Goal: Contribute content

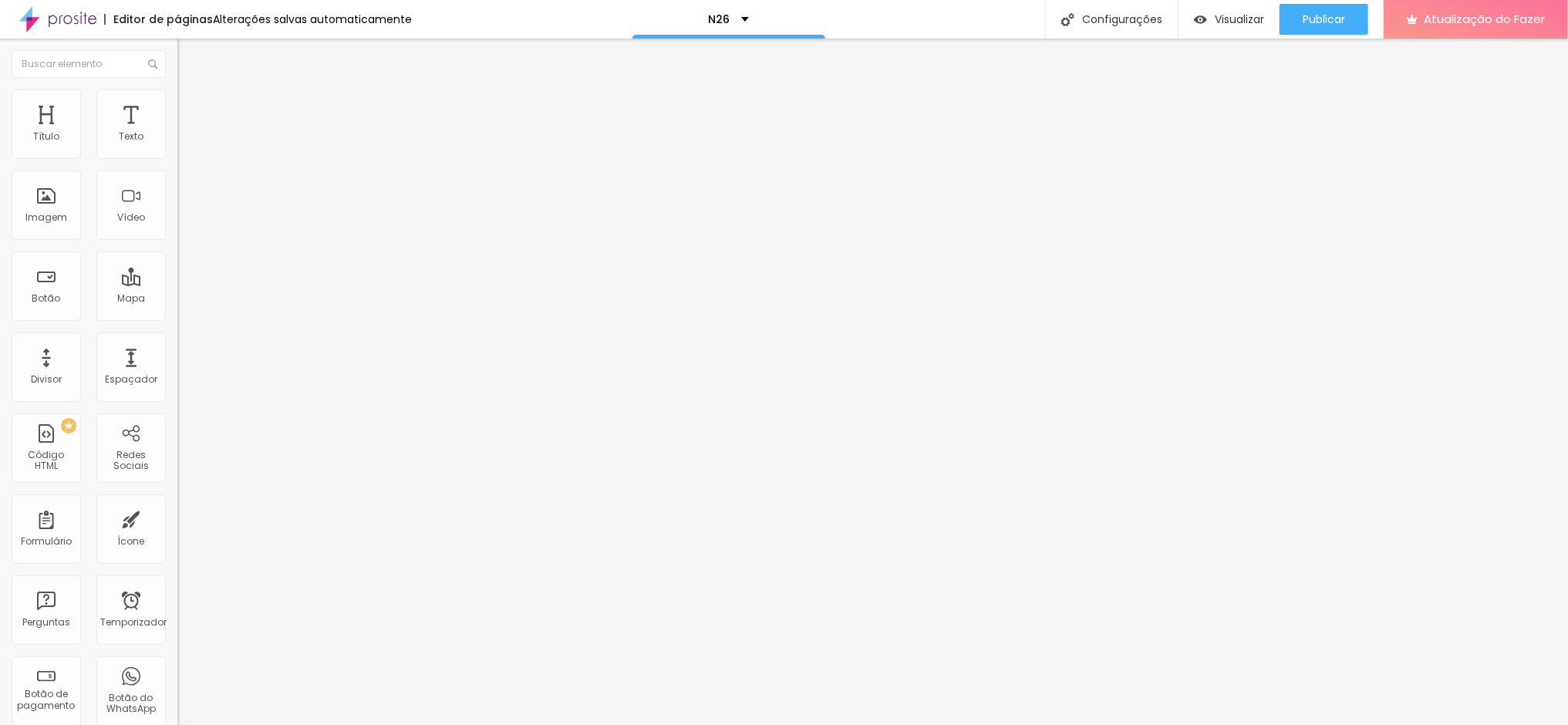
click at [1324, 17] on font "Publicar" at bounding box center [1324, 19] width 43 height 16
click at [186, 133] on font "Trocar imagem" at bounding box center [223, 126] width 75 height 13
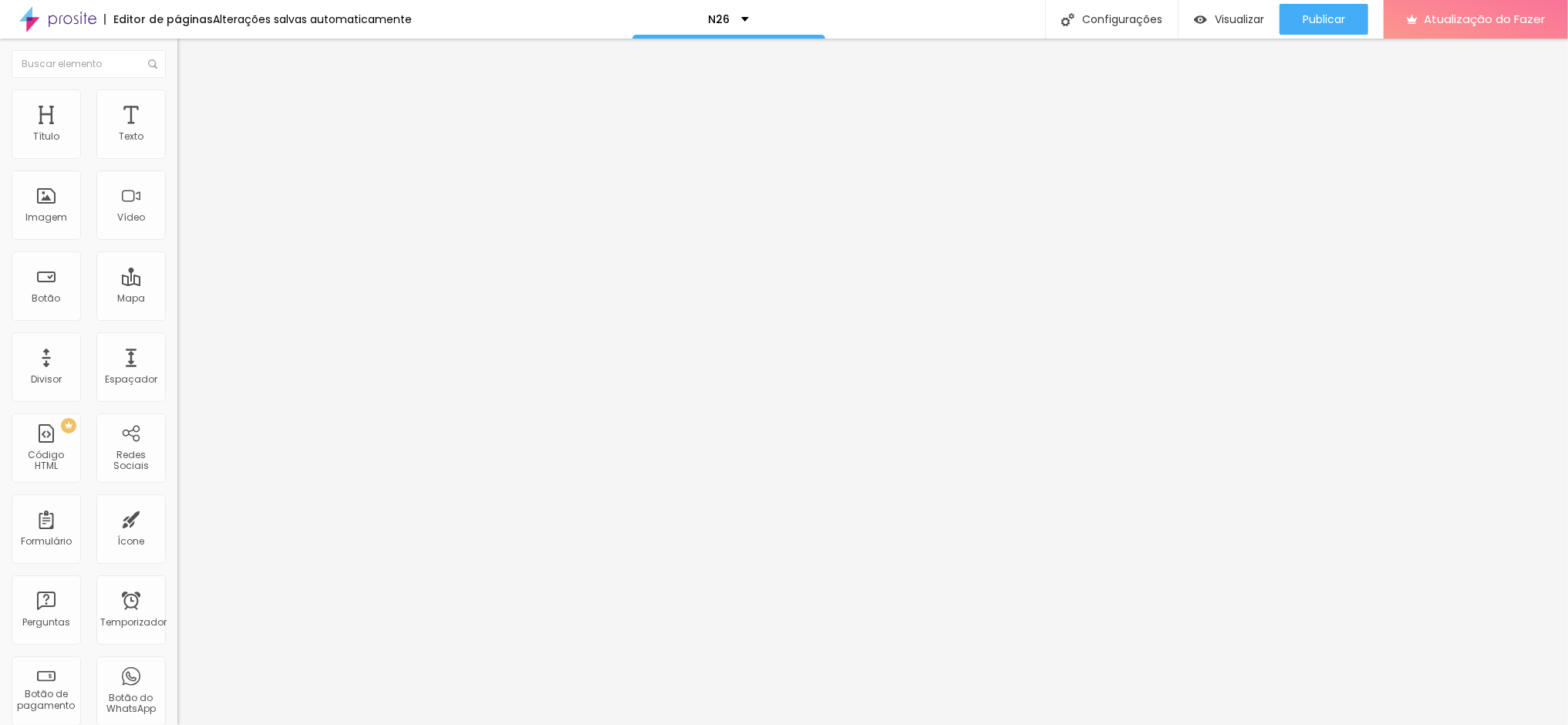
drag, startPoint x: 0, startPoint y: 0, endPoint x: 919, endPoint y: 419, distance: 1010.0
drag, startPoint x: 919, startPoint y: 419, endPoint x: 1372, endPoint y: 339, distance: 460.0
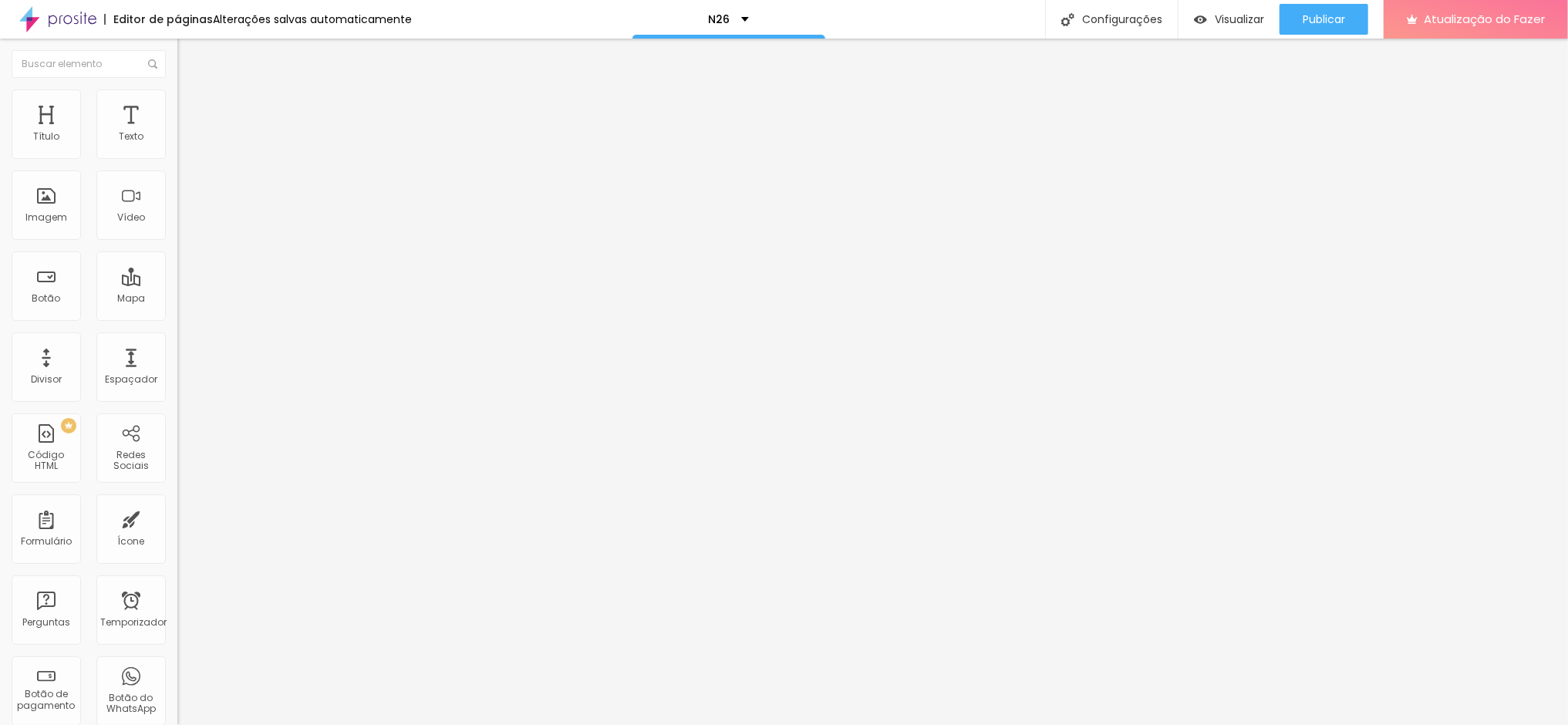
click at [1326, 22] on font "Publicar" at bounding box center [1324, 19] width 43 height 16
click at [191, 109] on font "Avançado" at bounding box center [216, 115] width 51 height 13
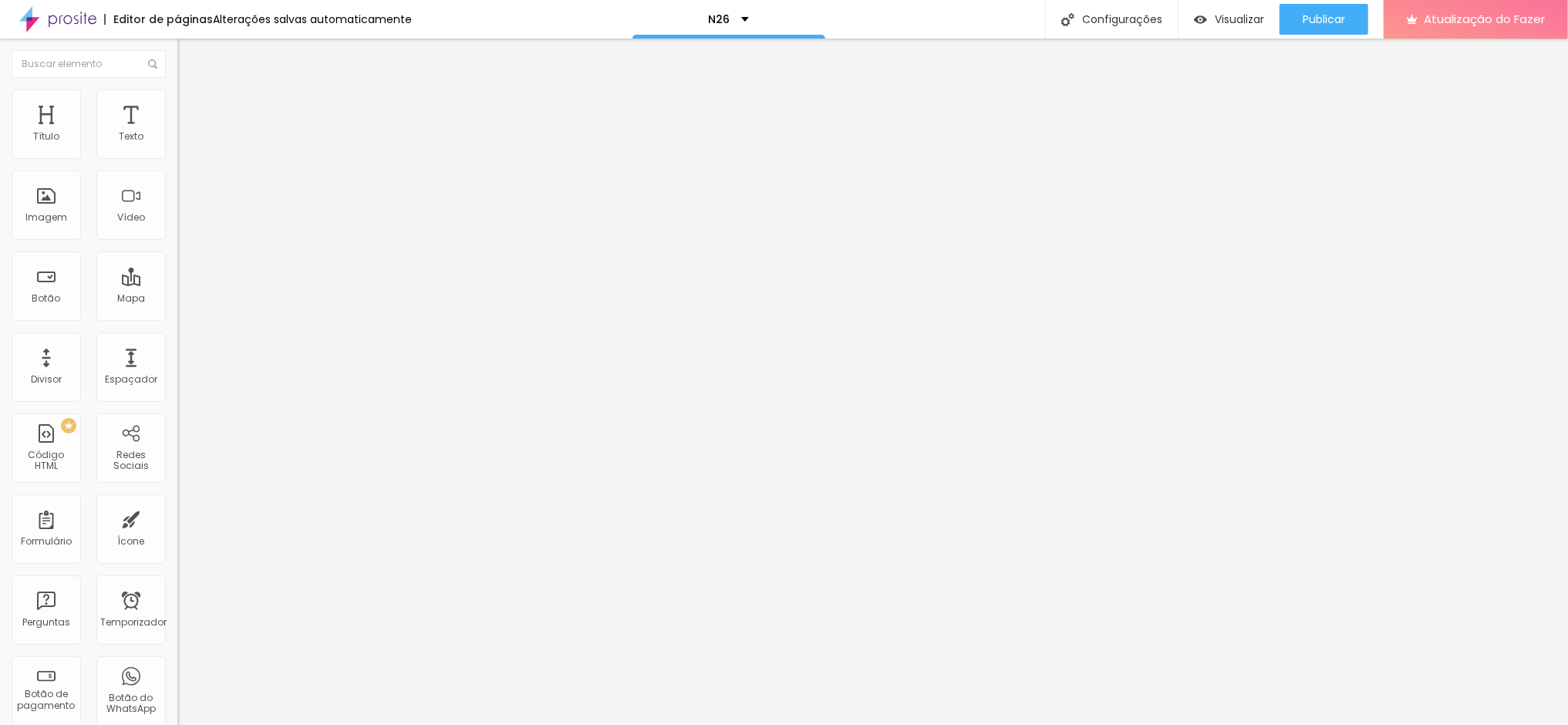
type input "5"
type input "9"
type input "5"
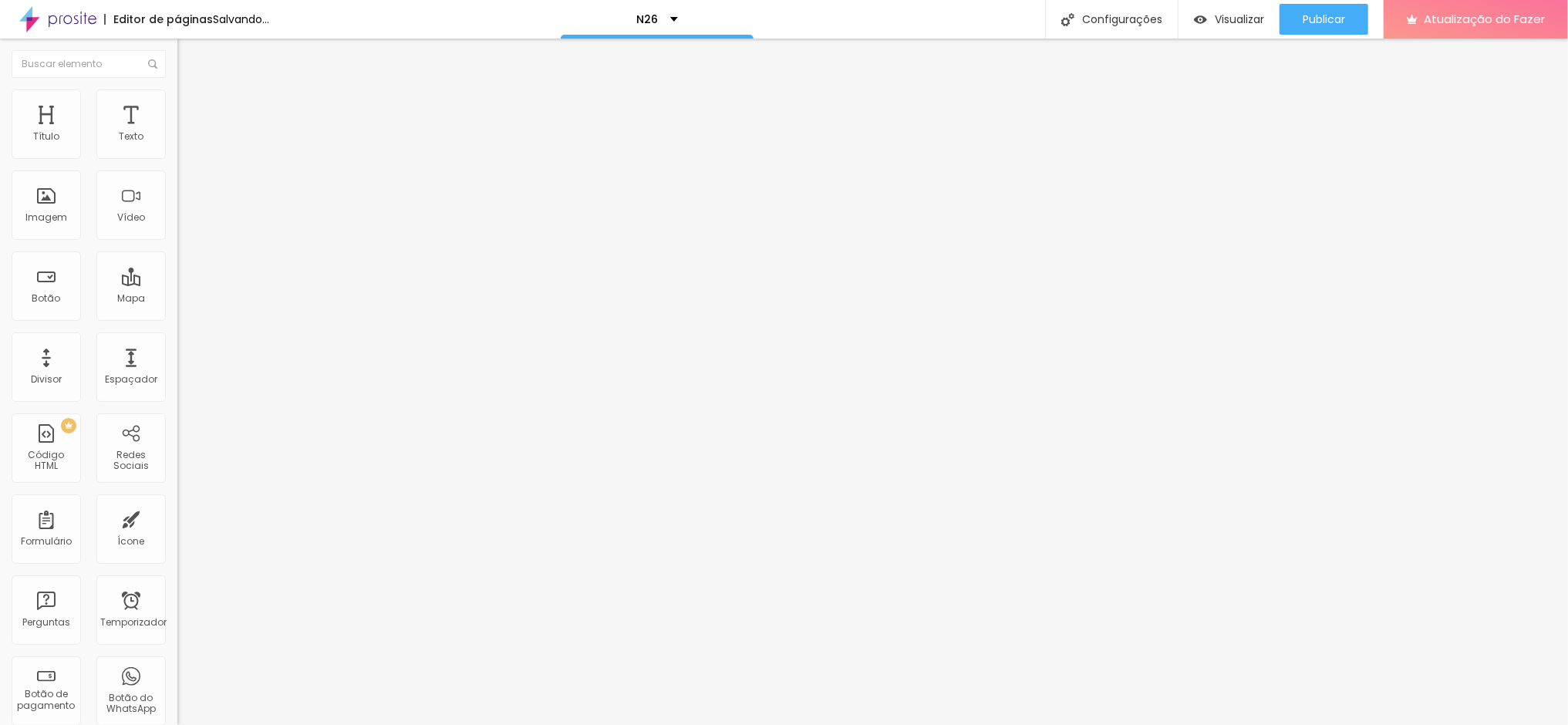
type input "5"
type input "3"
type input "2"
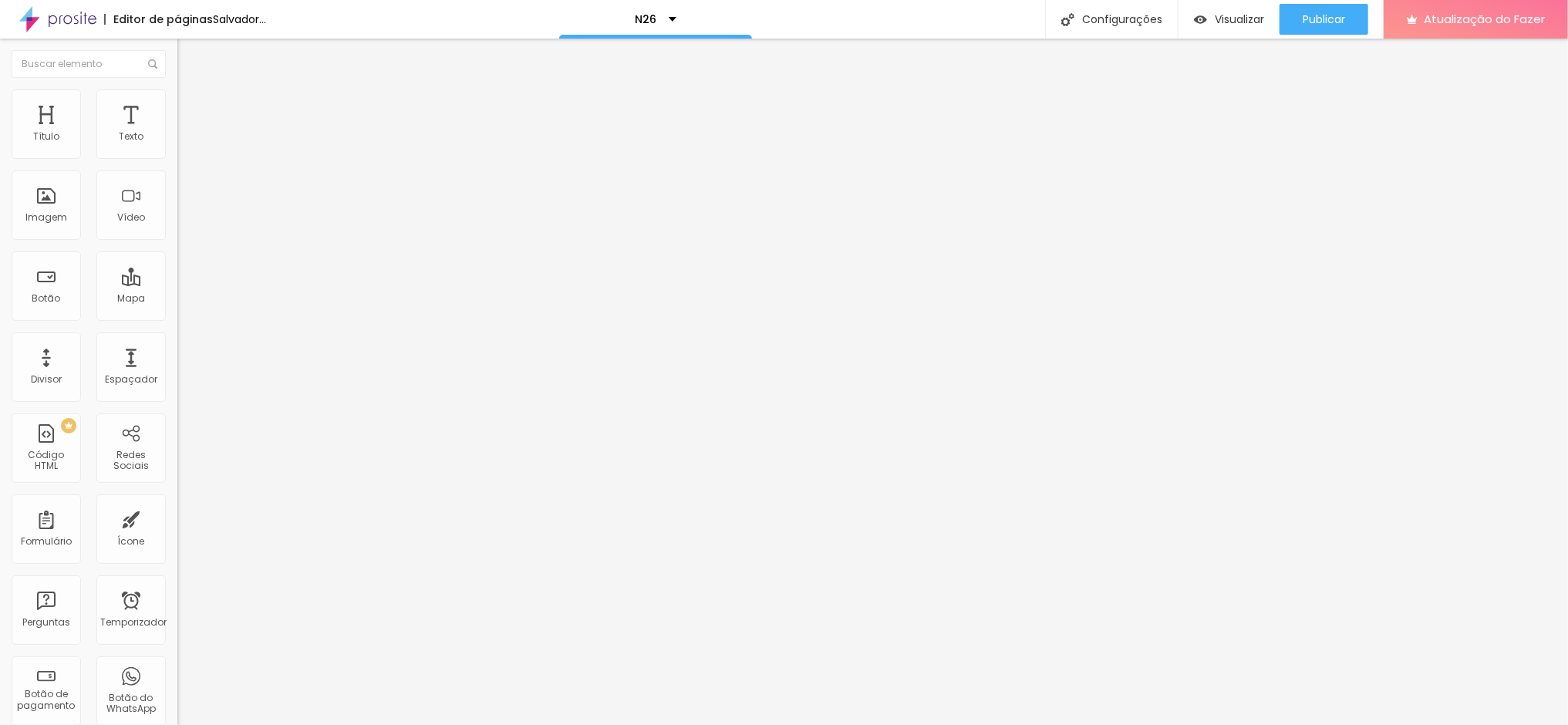
type input "0"
click at [177, 299] on input "range" at bounding box center [227, 305] width 99 height 13
click at [191, 106] on font "Estilo" at bounding box center [203, 99] width 24 height 13
type input "75"
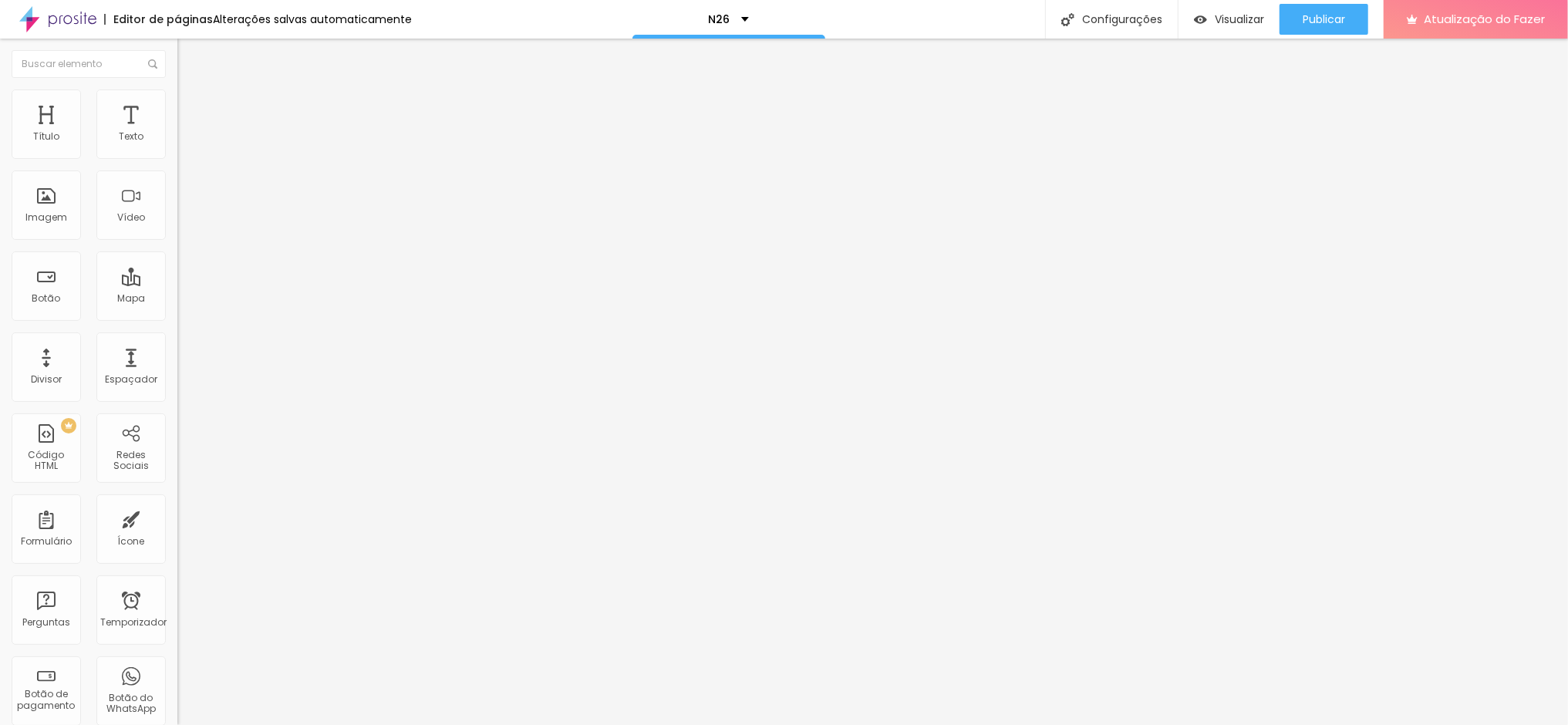
type input "75"
type input "80"
drag, startPoint x: 110, startPoint y: 168, endPoint x: 124, endPoint y: 167, distance: 14.0
type input "80"
click at [177, 158] on input "range" at bounding box center [227, 152] width 99 height 13
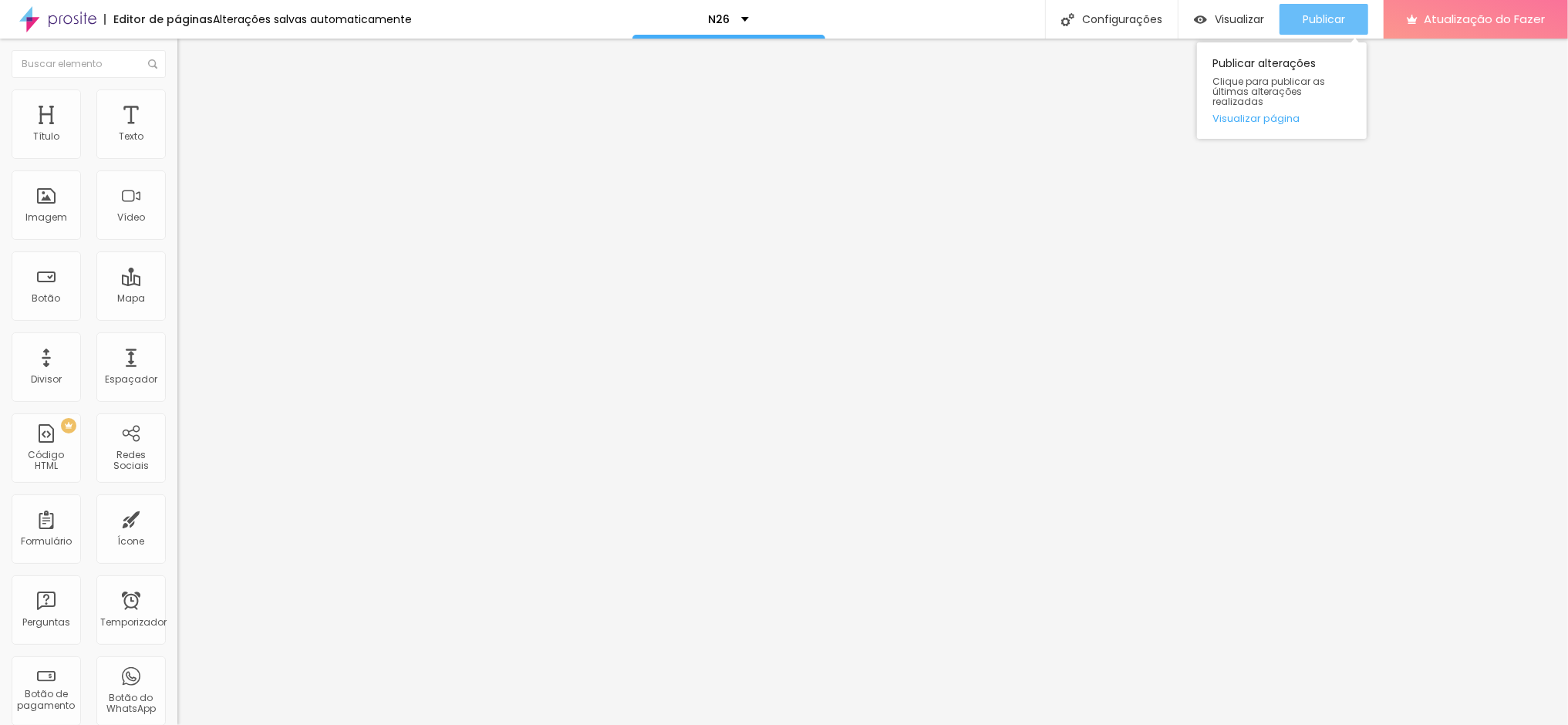
click at [1344, 19] on font "Publicar" at bounding box center [1324, 19] width 43 height 16
